Goal: Check status: Check status

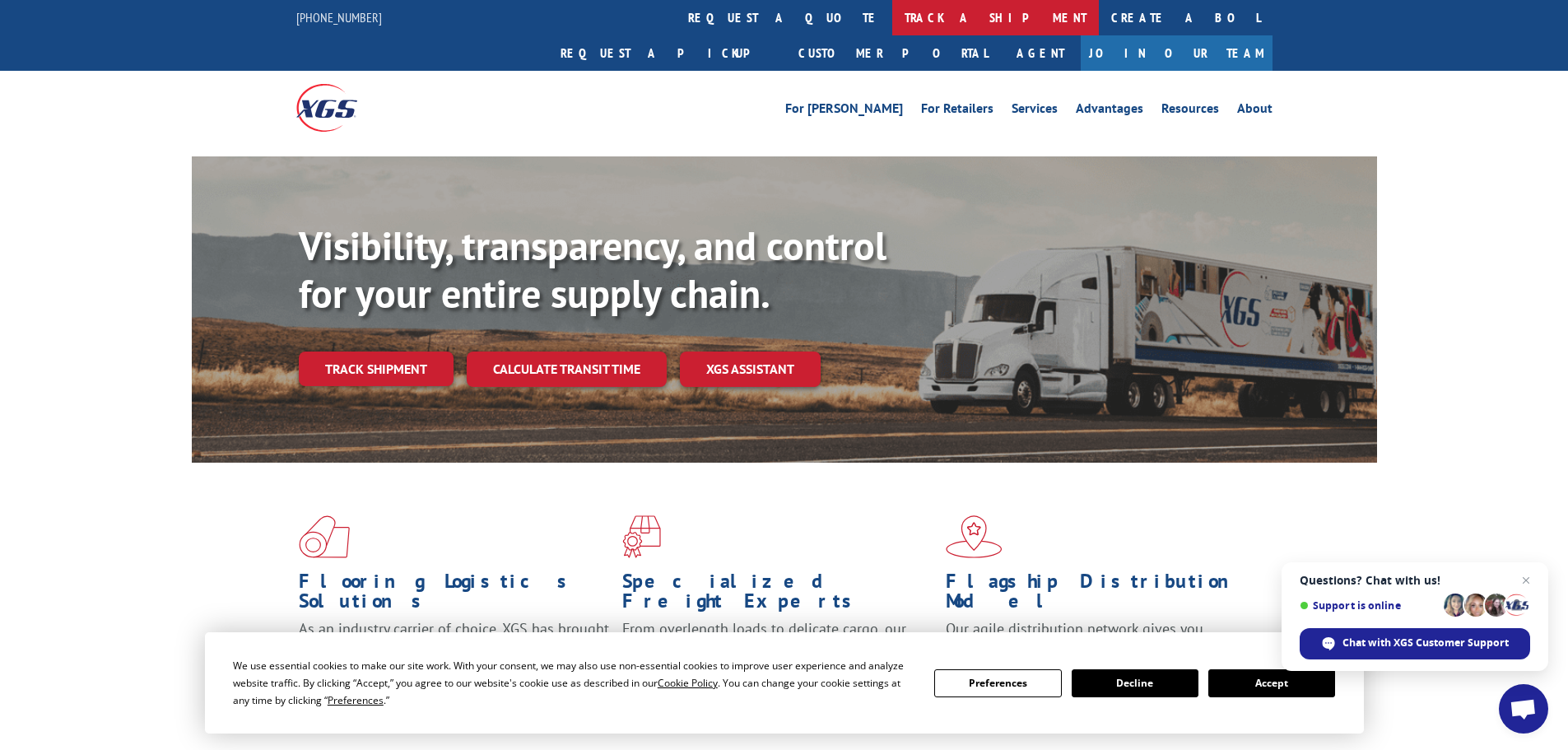
click at [893, 20] on link "track a shipment" at bounding box center [996, 17] width 207 height 35
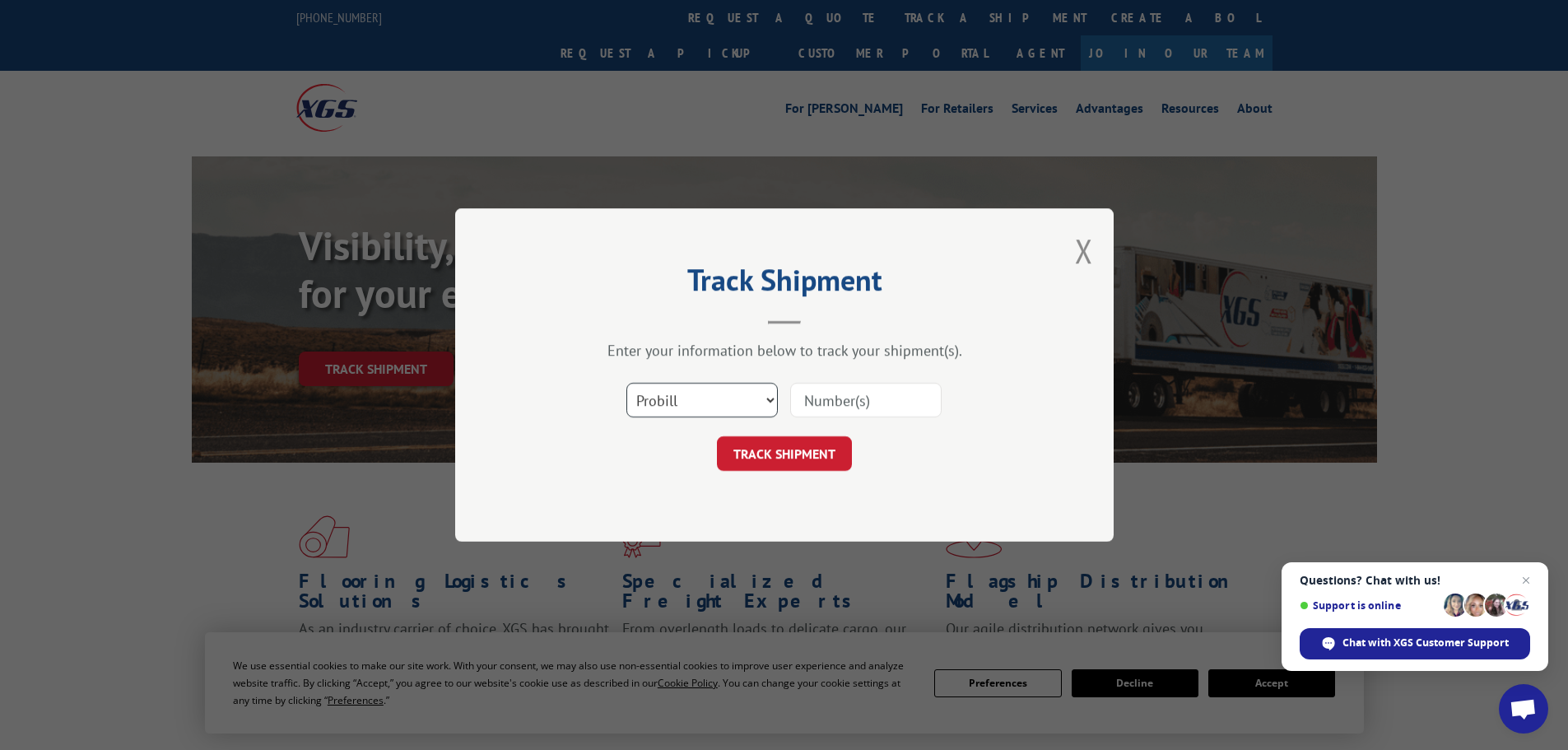
click at [735, 394] on select "Select category... Probill BOL PO" at bounding box center [702, 400] width 152 height 34
select select "bol"
click at [627, 383] on select "Select category... Probill BOL PO" at bounding box center [702, 400] width 152 height 34
click at [820, 409] on input at bounding box center [866, 400] width 152 height 34
click at [815, 410] on input "48708" at bounding box center [866, 400] width 152 height 34
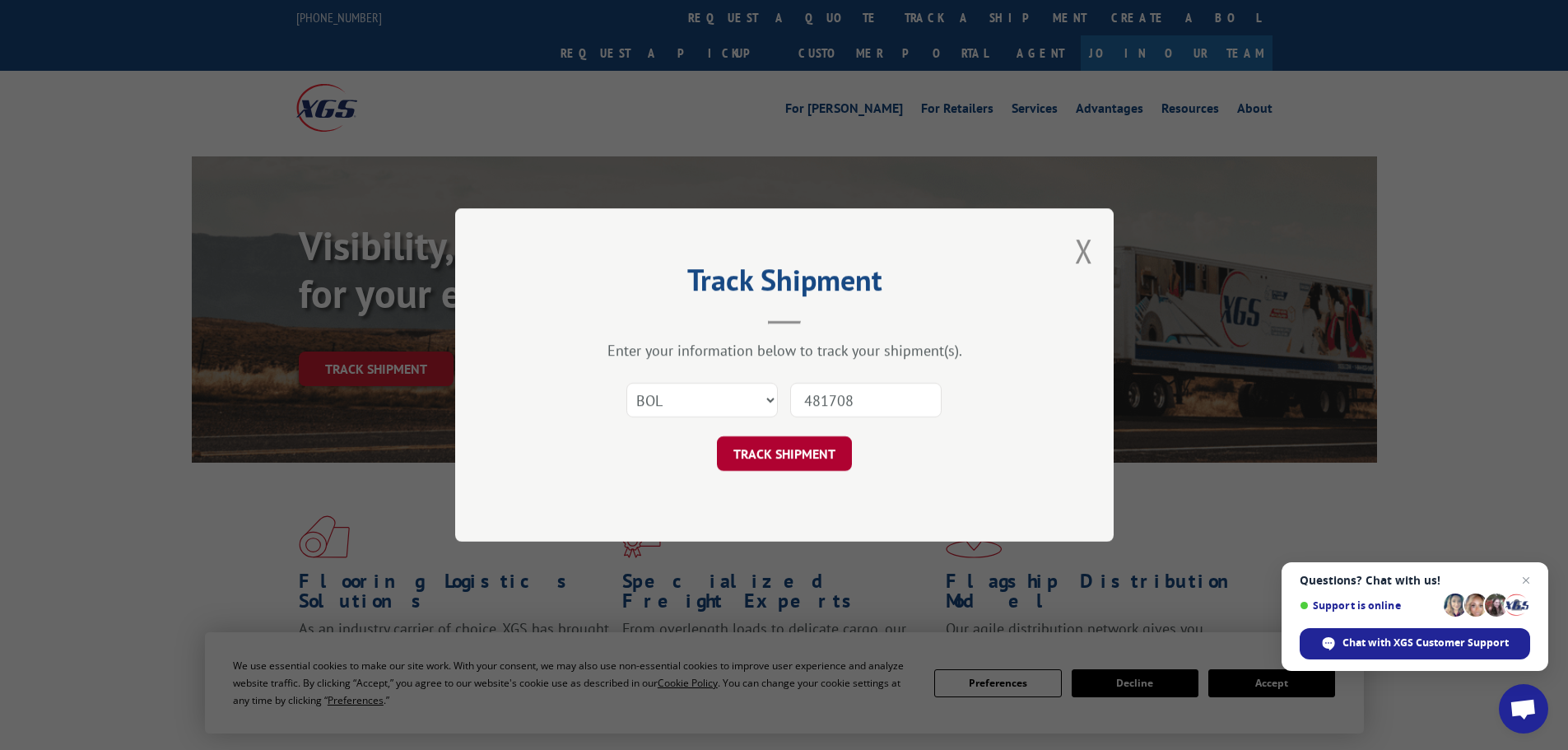
type input "481708"
click at [810, 445] on button "TRACK SHIPMENT" at bounding box center [785, 453] width 135 height 34
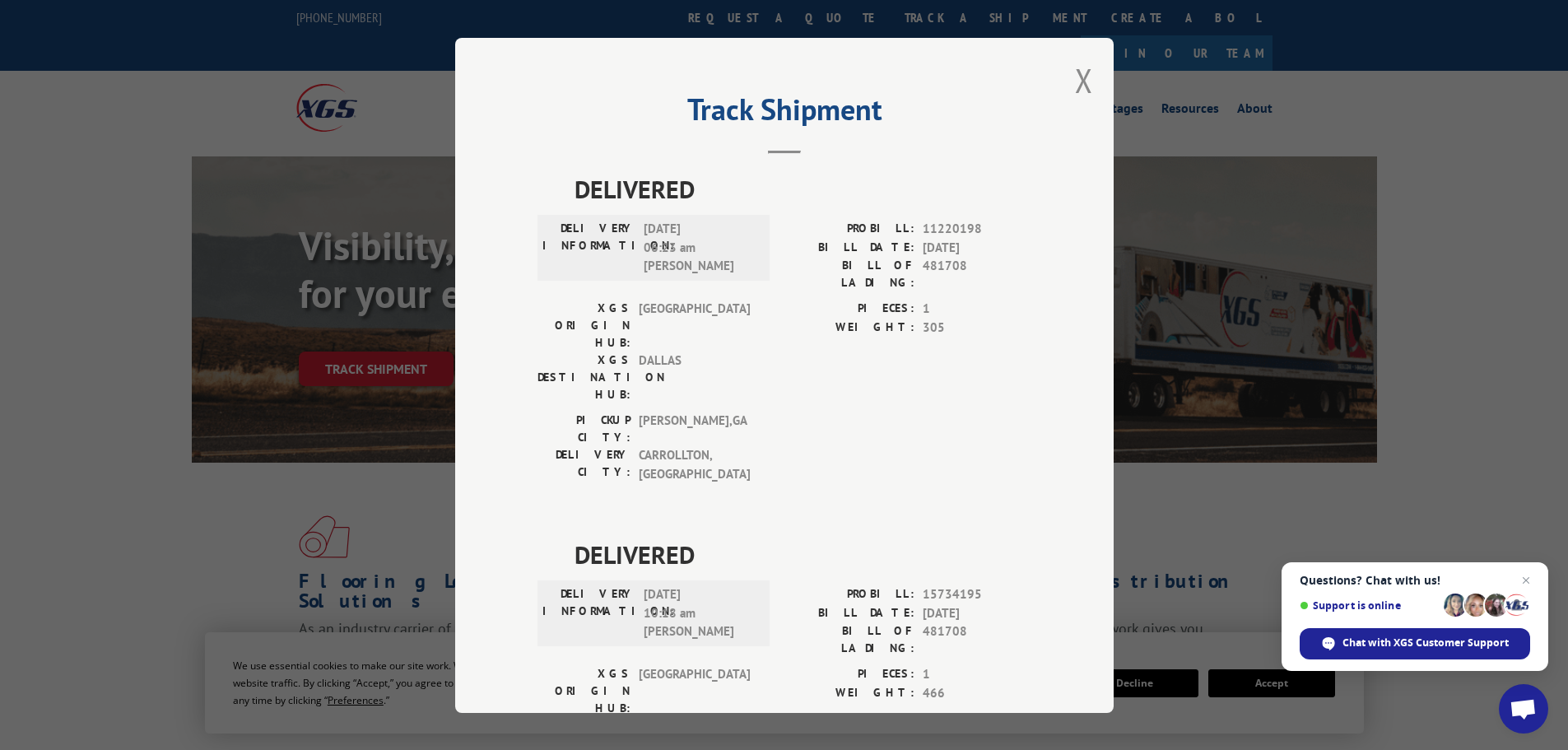
click at [1088, 79] on div "Track Shipment DELIVERED DELIVERY INFORMATION: [DATE] 06:23 am [PERSON_NAME] PR…" at bounding box center [784, 376] width 659 height 676
